Goal: Task Accomplishment & Management: Manage account settings

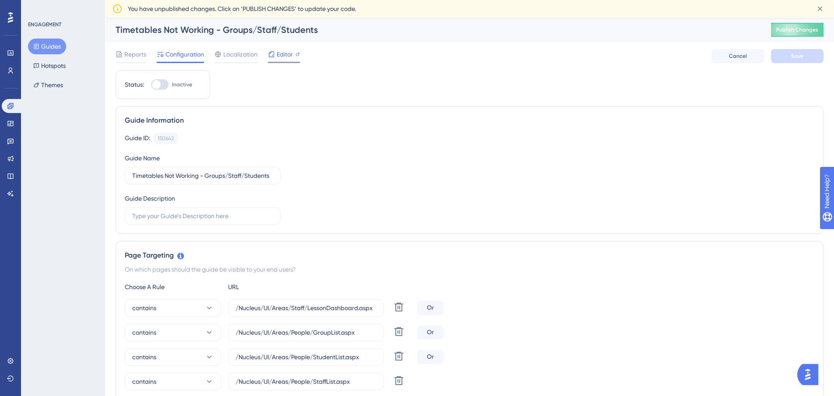
click at [281, 51] on span "Editor" at bounding box center [285, 54] width 16 height 11
click at [159, 83] on div at bounding box center [156, 84] width 9 height 9
click at [151, 84] on input "Inactive" at bounding box center [151, 84] width 0 height 0
checkbox input "true"
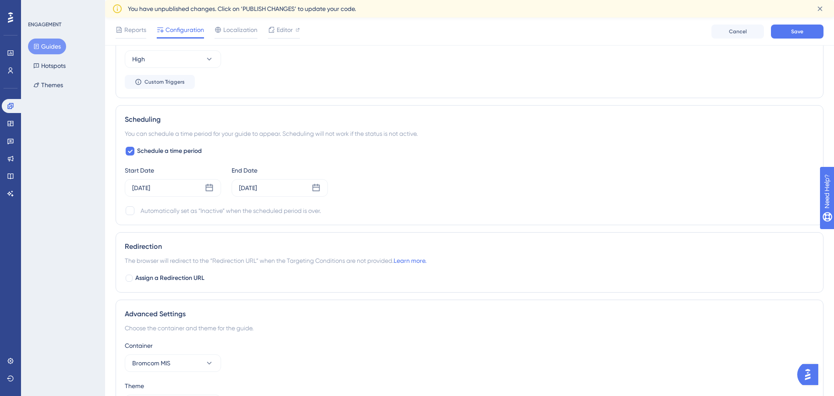
scroll to position [744, 0]
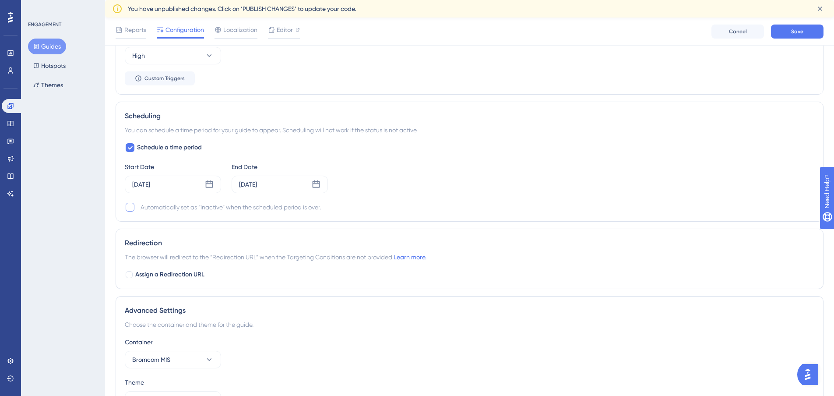
click at [130, 207] on div at bounding box center [130, 207] width 9 height 9
checkbox input "true"
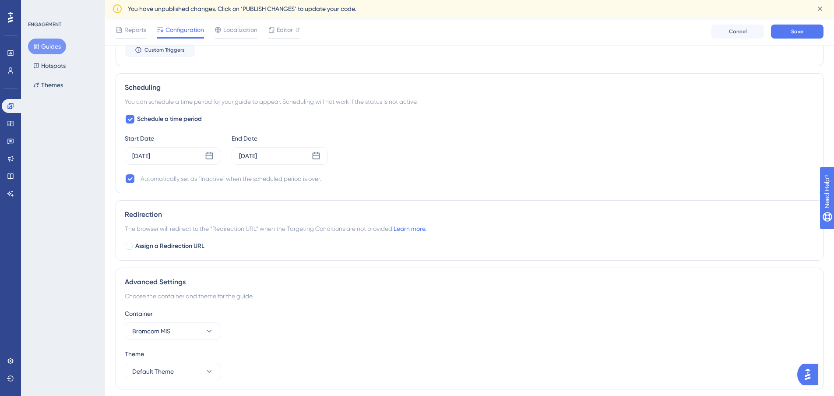
scroll to position [788, 0]
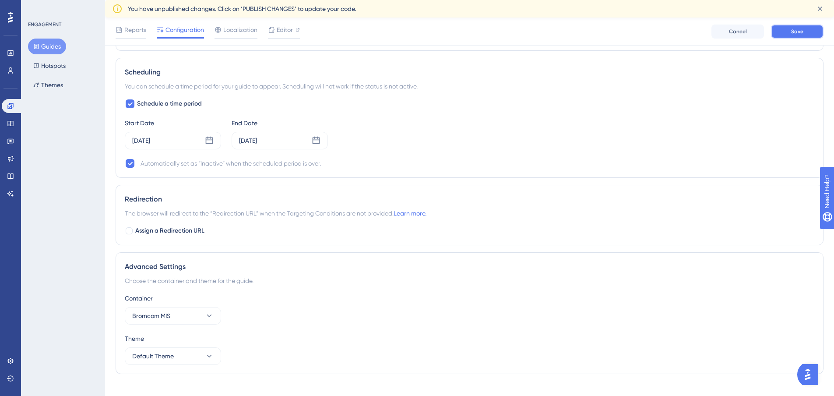
click at [798, 35] on button "Save" at bounding box center [797, 32] width 53 height 14
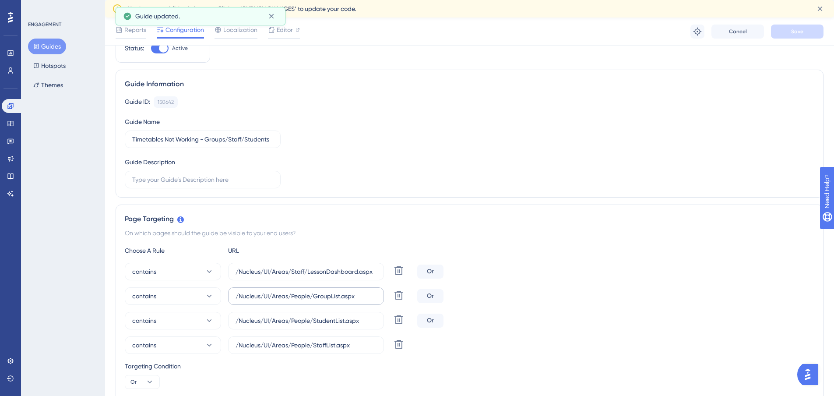
scroll to position [0, 0]
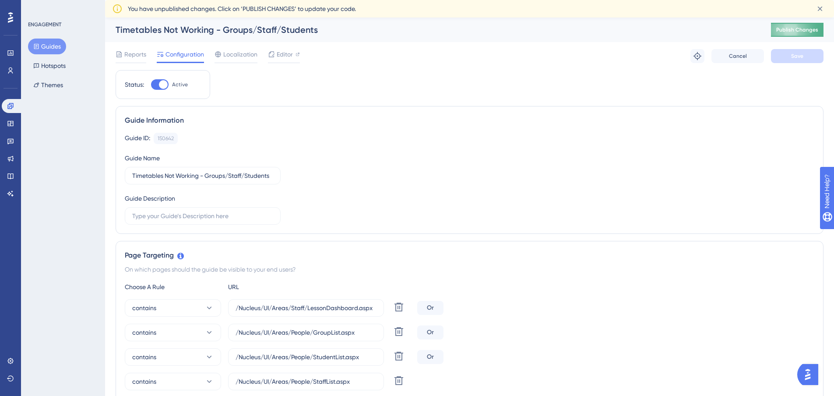
click at [0, 0] on span "Publish Changes" at bounding box center [0, 0] width 0 height 0
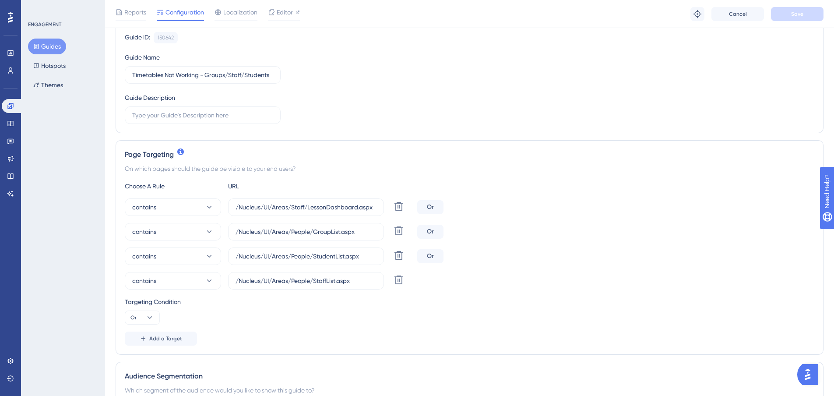
scroll to position [88, 0]
click at [11, 105] on icon at bounding box center [10, 106] width 6 height 6
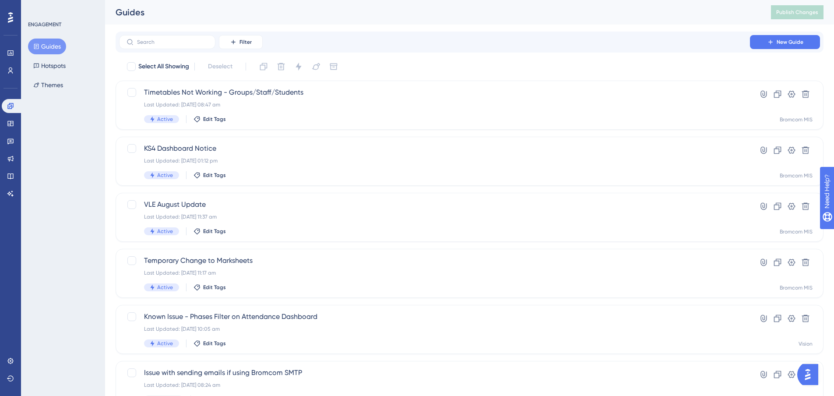
drag, startPoint x: 92, startPoint y: 0, endPoint x: 292, endPoint y: 17, distance: 200.6
click at [0, 0] on div "Guides" at bounding box center [0, 0] width 0 height 0
click at [9, 381] on icon at bounding box center [10, 378] width 7 height 7
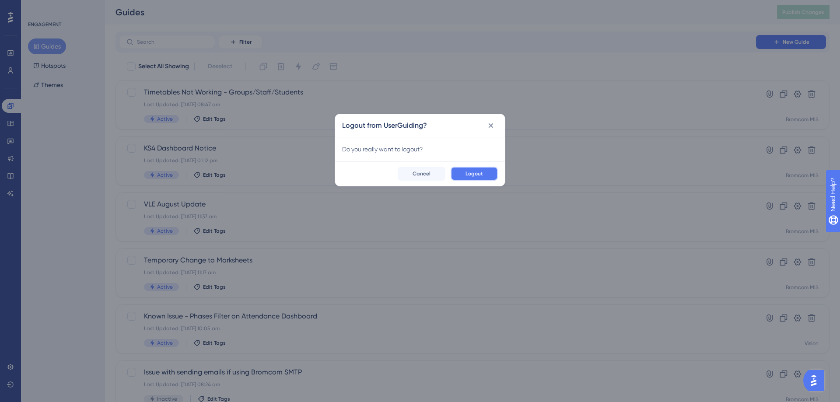
click at [478, 172] on span "Logout" at bounding box center [475, 173] width 18 height 7
